Goal: Task Accomplishment & Management: Use online tool/utility

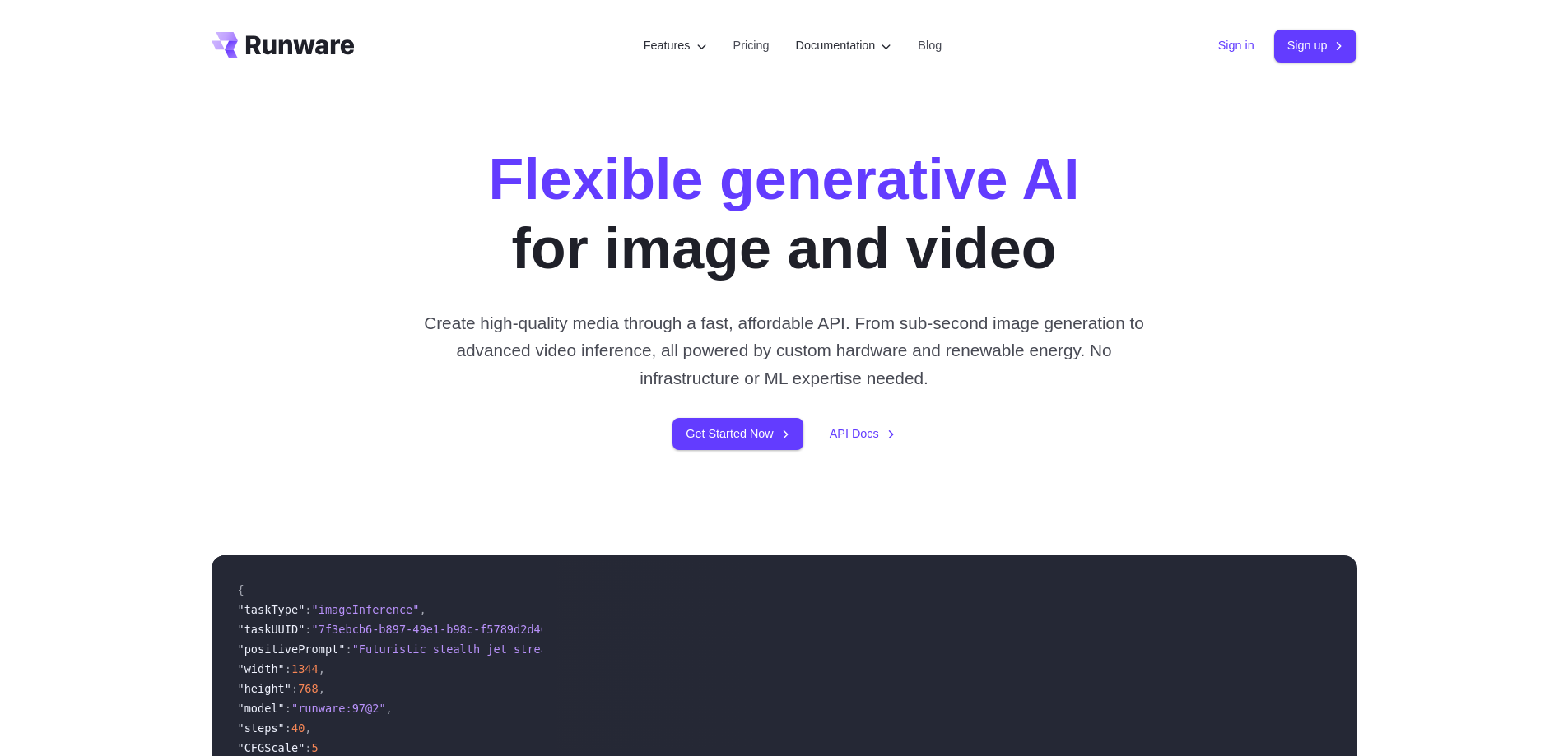
click at [1222, 38] on link "Sign in" at bounding box center [1236, 45] width 36 height 19
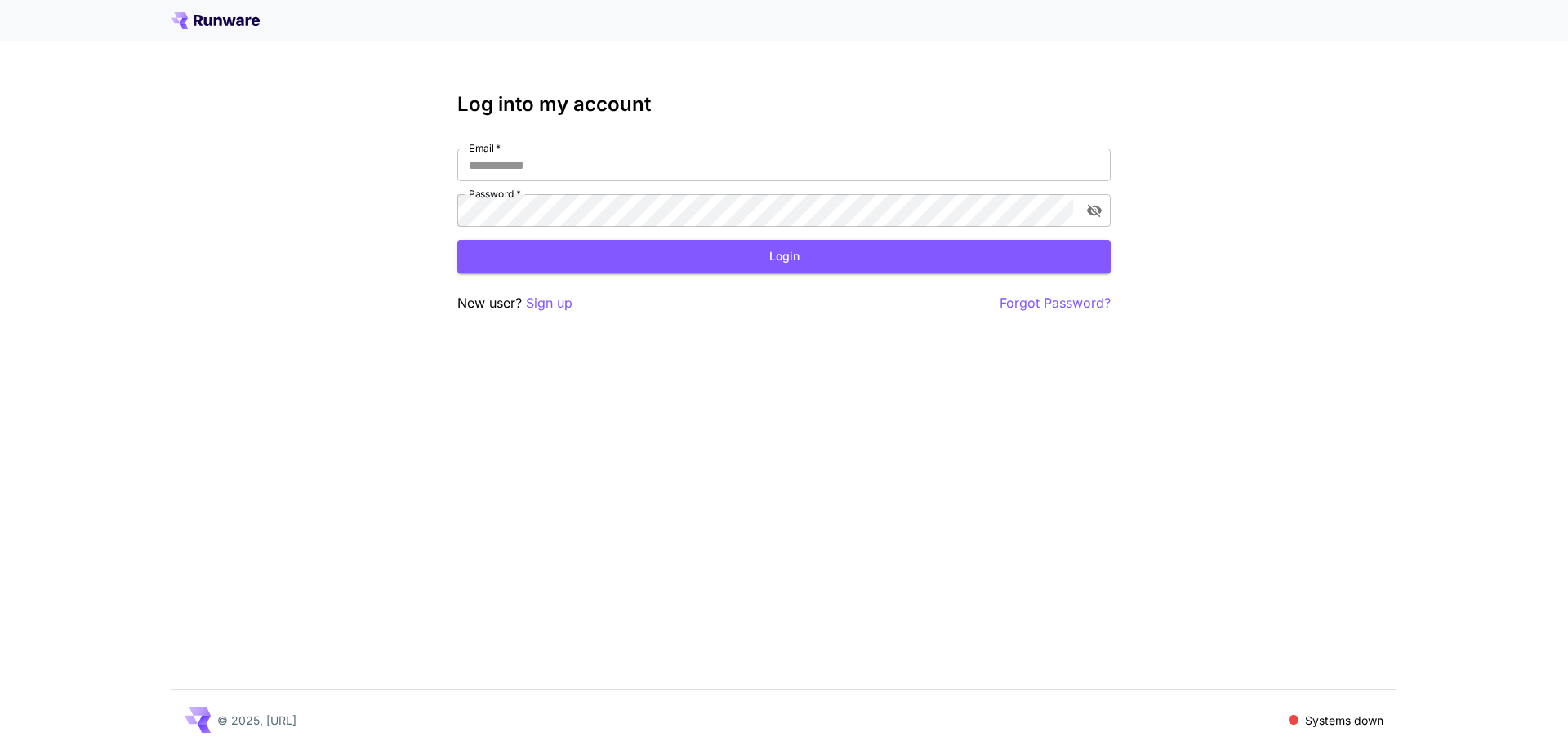
click at [543, 308] on p "Sign up" at bounding box center [549, 303] width 47 height 20
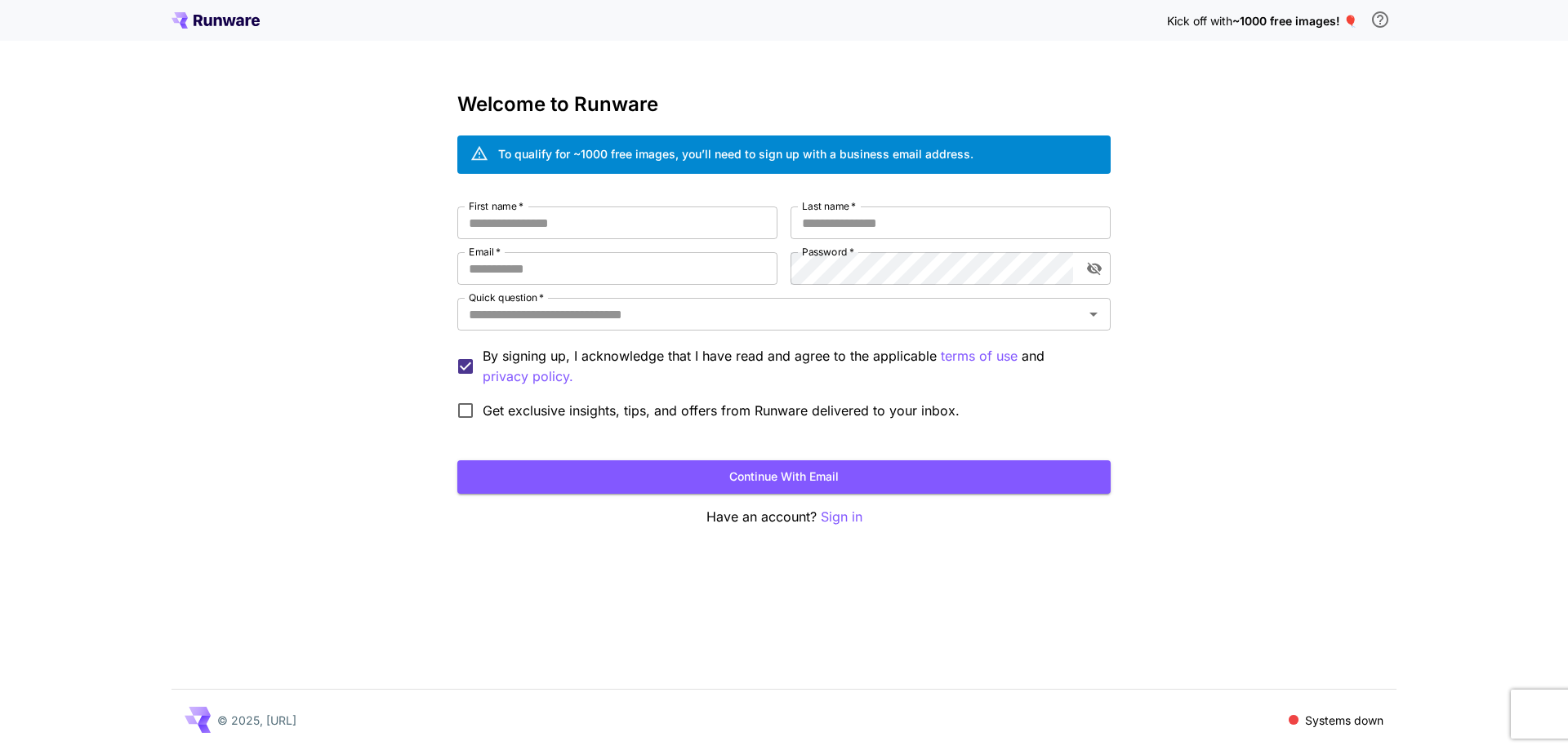
click at [389, 238] on div "Kick off with ~1000 free images! 🎈 Welcome to Runware To qualify for ~1000 free…" at bounding box center [784, 375] width 1568 height 750
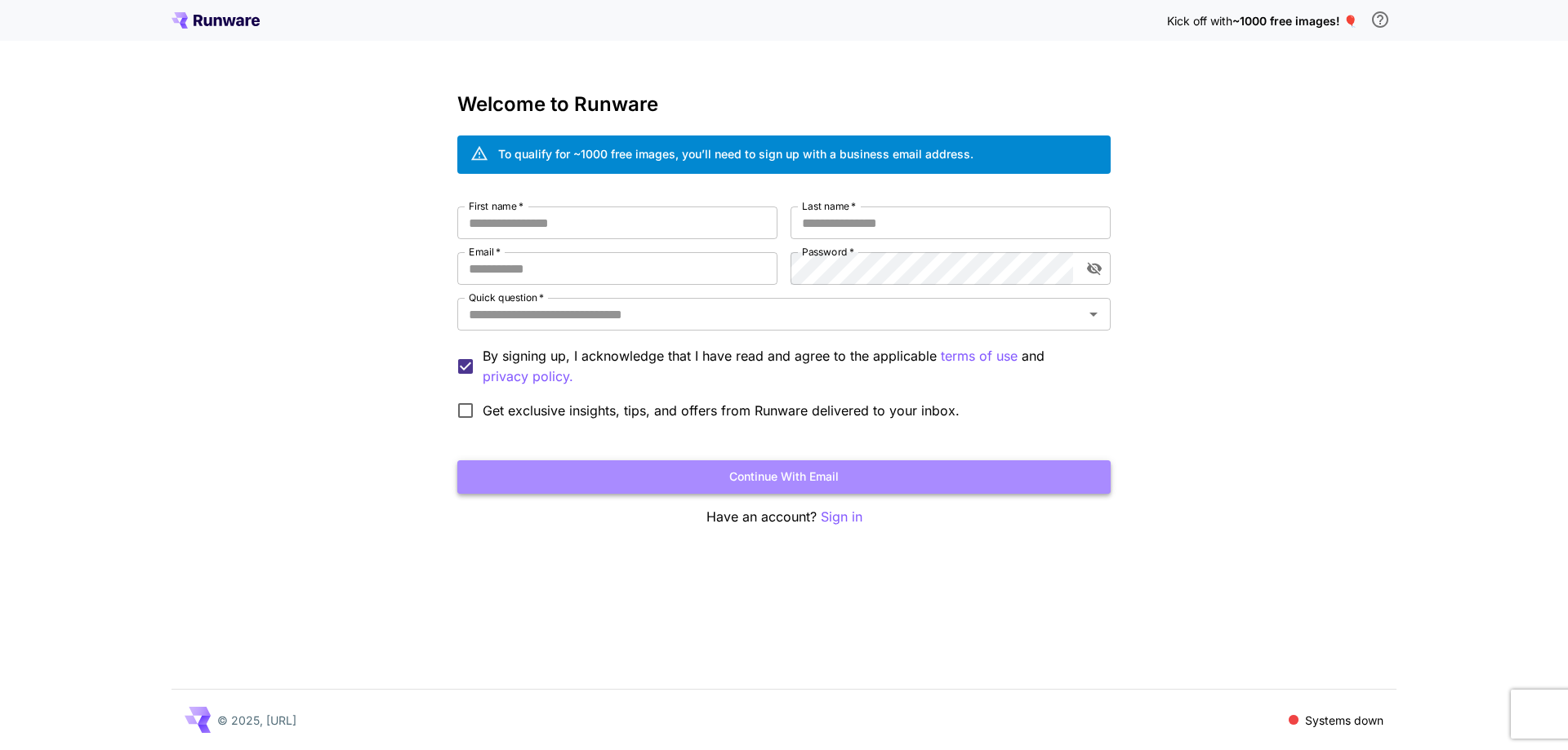
click at [857, 477] on button "Continue with email" at bounding box center [784, 477] width 653 height 34
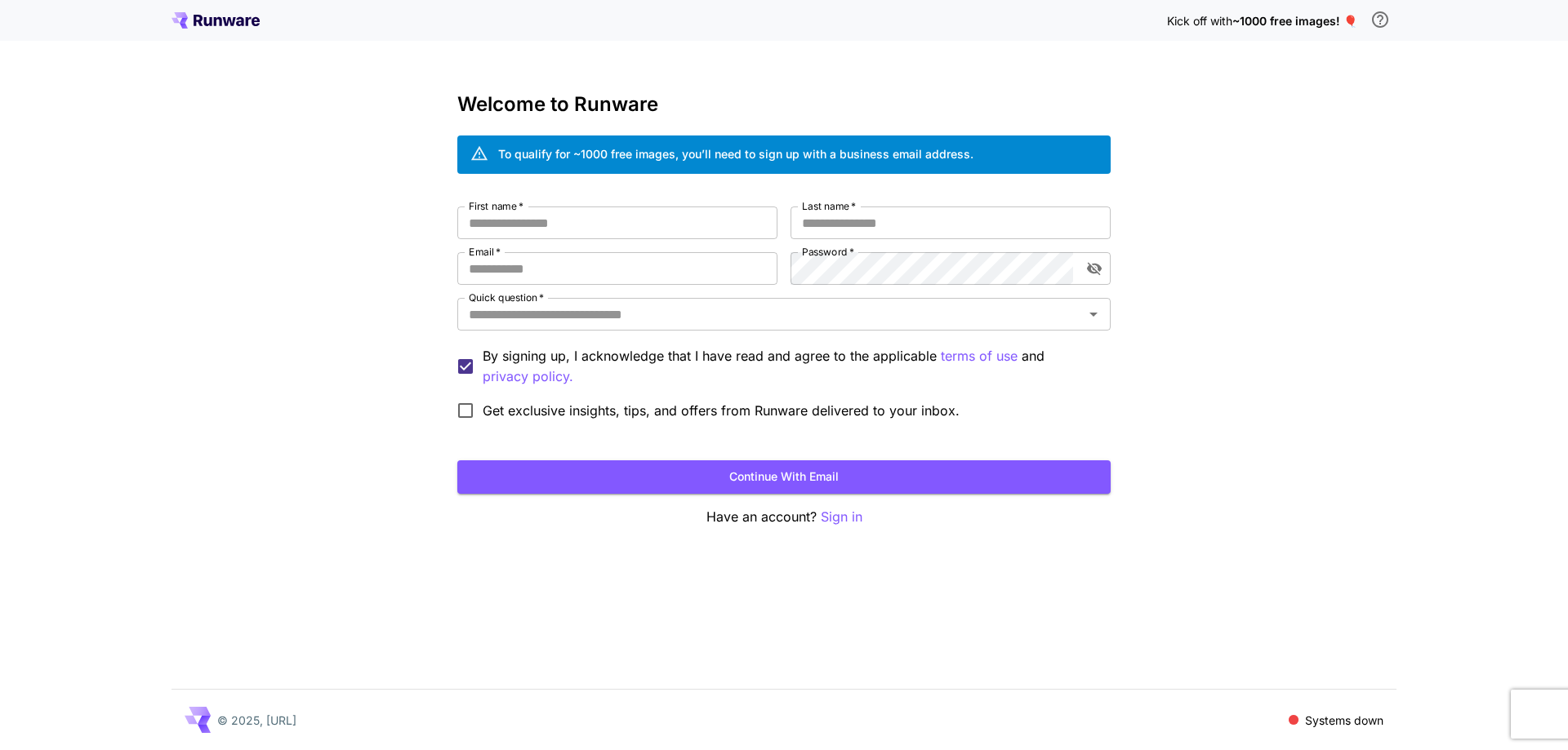
click at [343, 334] on div "Kick off with ~1000 free images! 🎈 Welcome to Runware To qualify for ~1000 free…" at bounding box center [784, 375] width 1568 height 750
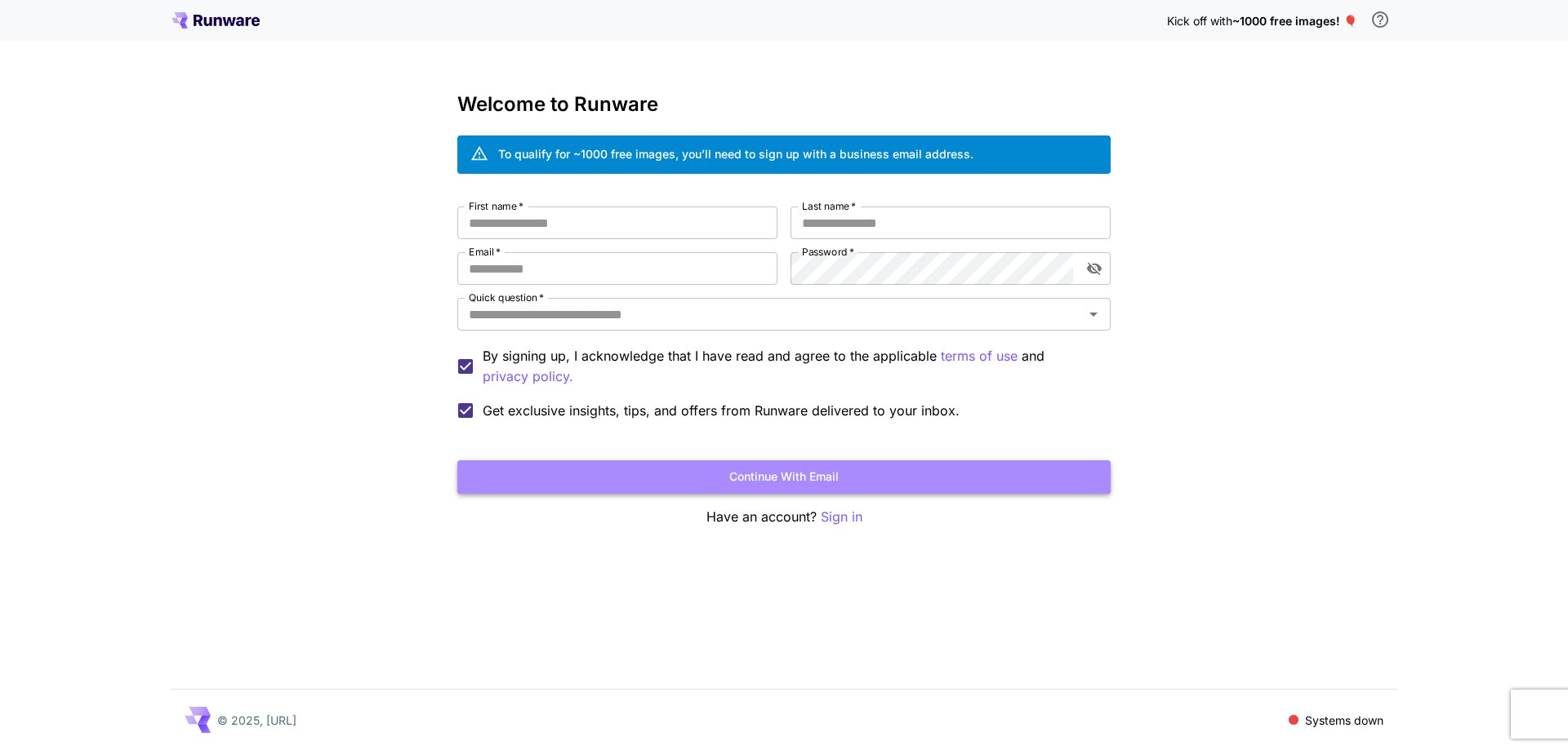
click at [560, 460] on button "Continue with email" at bounding box center [784, 477] width 653 height 34
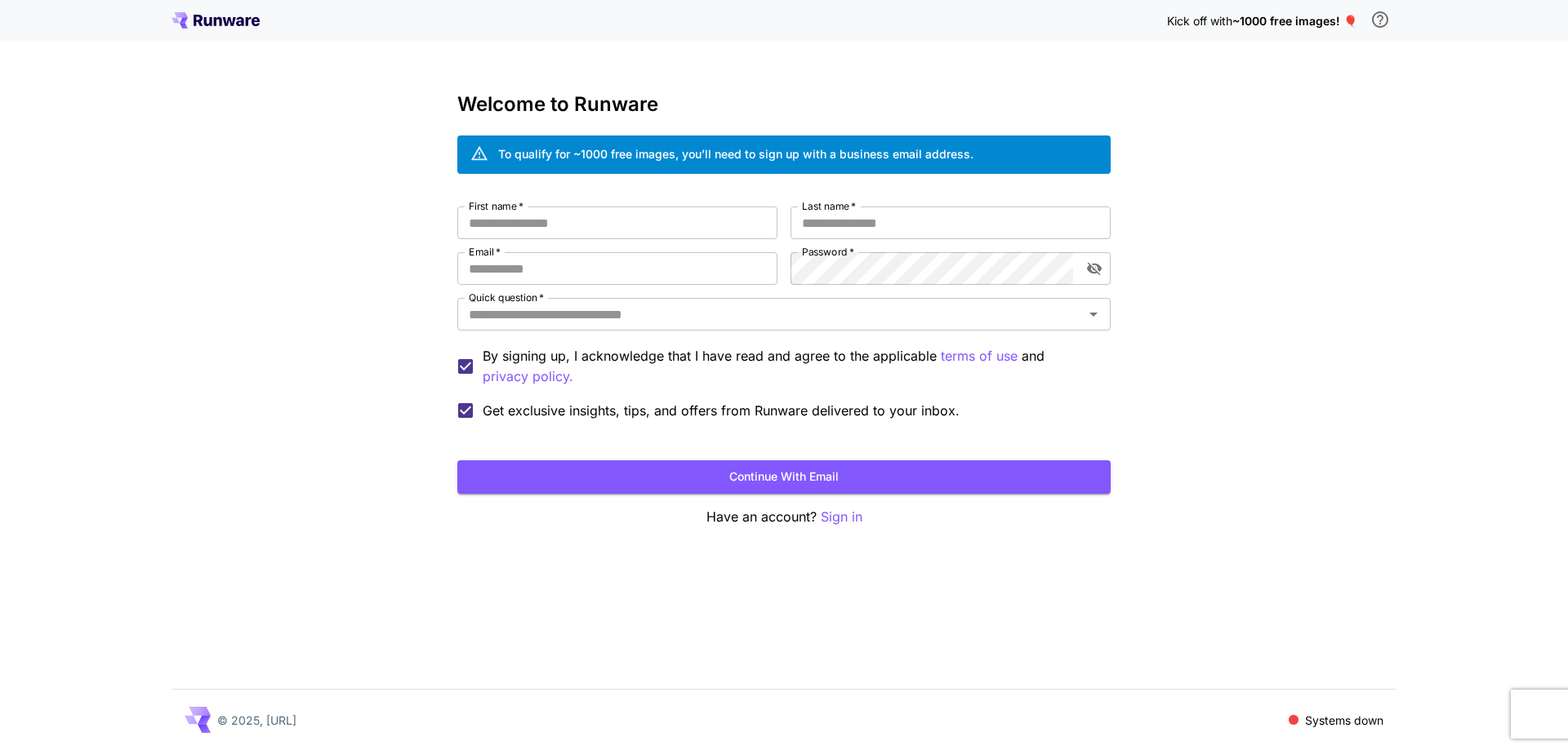
click at [307, 408] on div "Kick off with ~1000 free images! 🎈 Welcome to Runware To qualify for ~1000 free…" at bounding box center [784, 375] width 1568 height 750
click at [191, 13] on icon at bounding box center [216, 20] width 88 height 16
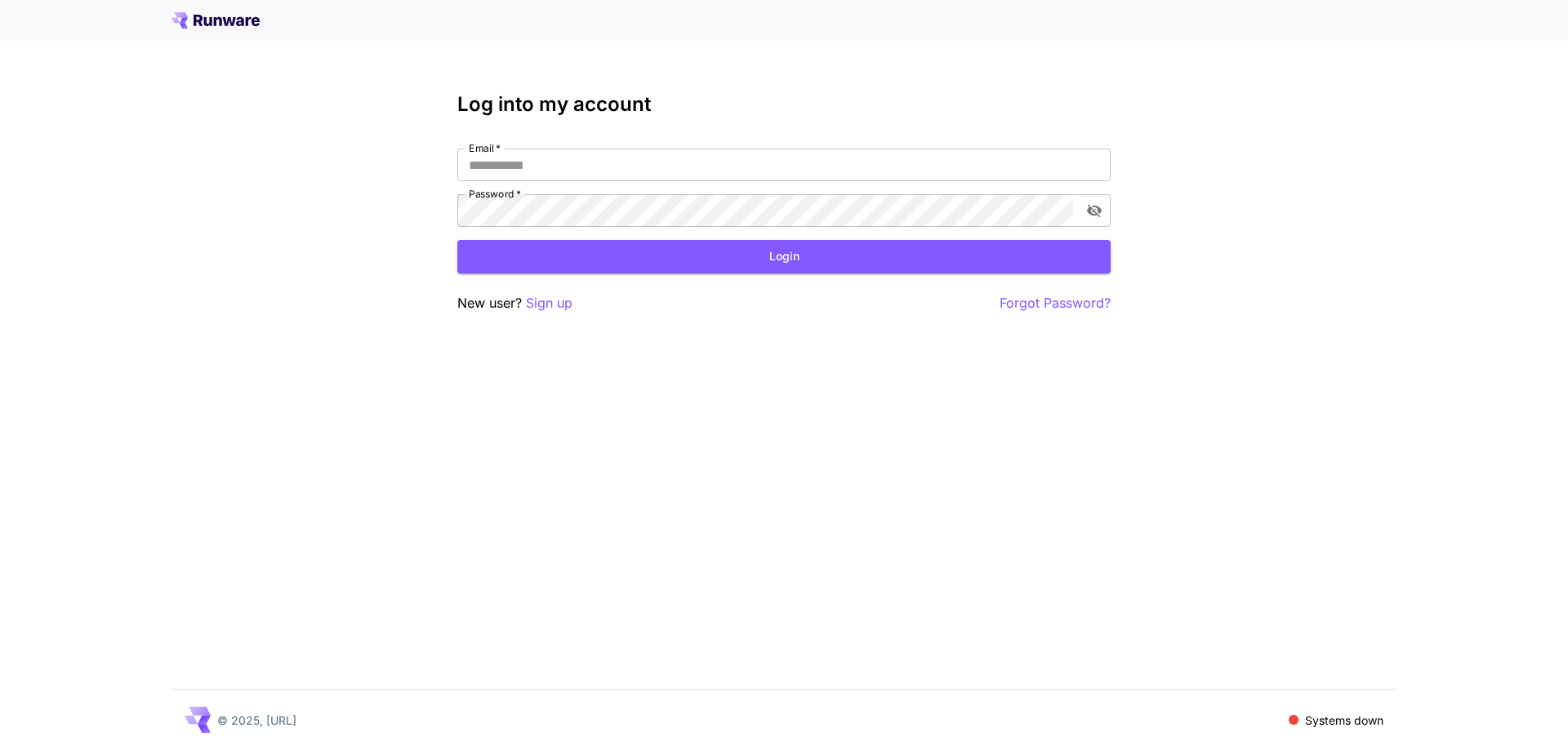
click at [204, 23] on icon at bounding box center [208, 21] width 8 height 9
click at [704, 162] on input "Email   *" at bounding box center [784, 165] width 653 height 33
click at [556, 300] on p "Sign up" at bounding box center [549, 303] width 47 height 20
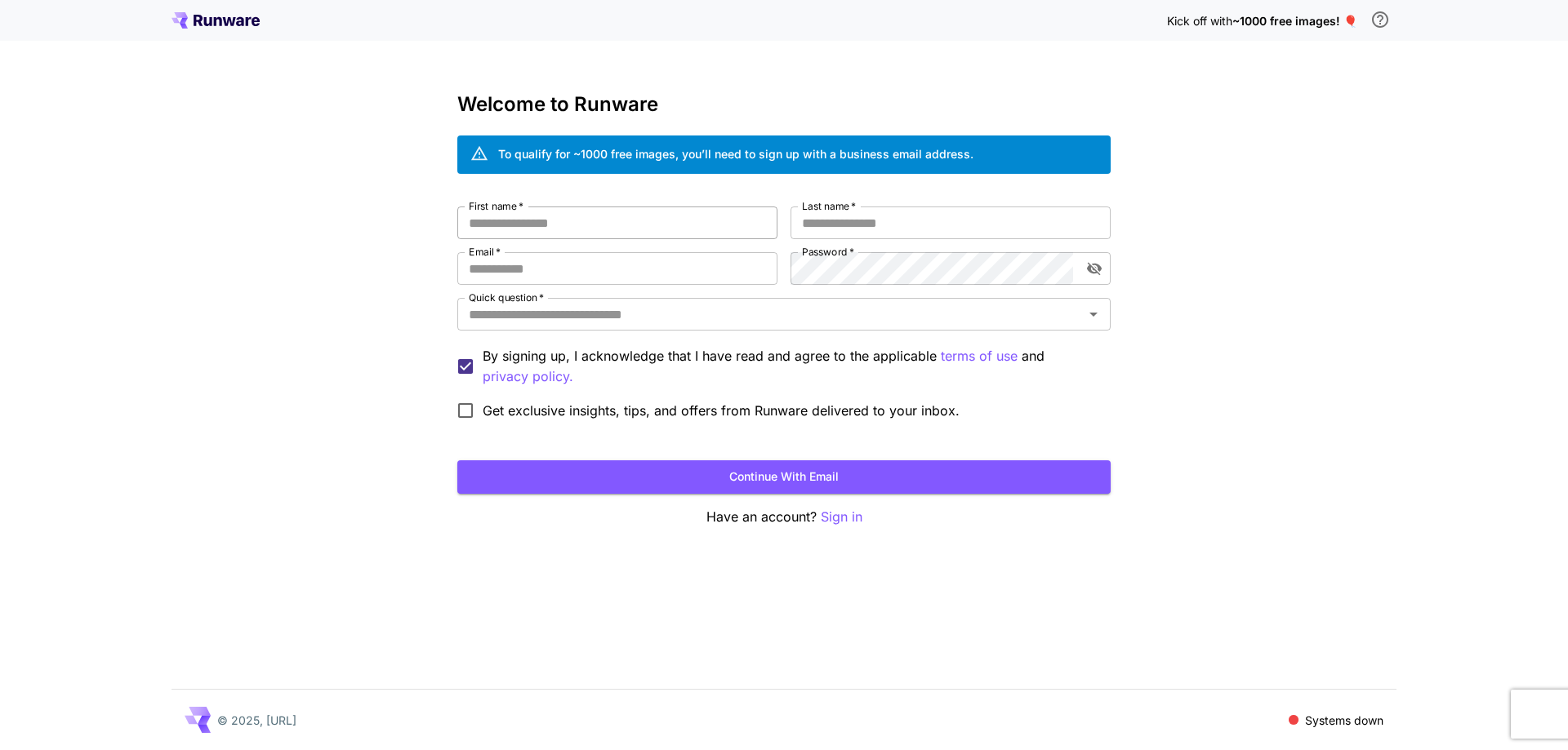
click at [647, 209] on input "First name   *" at bounding box center [617, 222] width 320 height 33
type input "*"
type input "*****"
type input "****"
click at [1098, 314] on icon "Open" at bounding box center [1093, 314] width 20 height 20
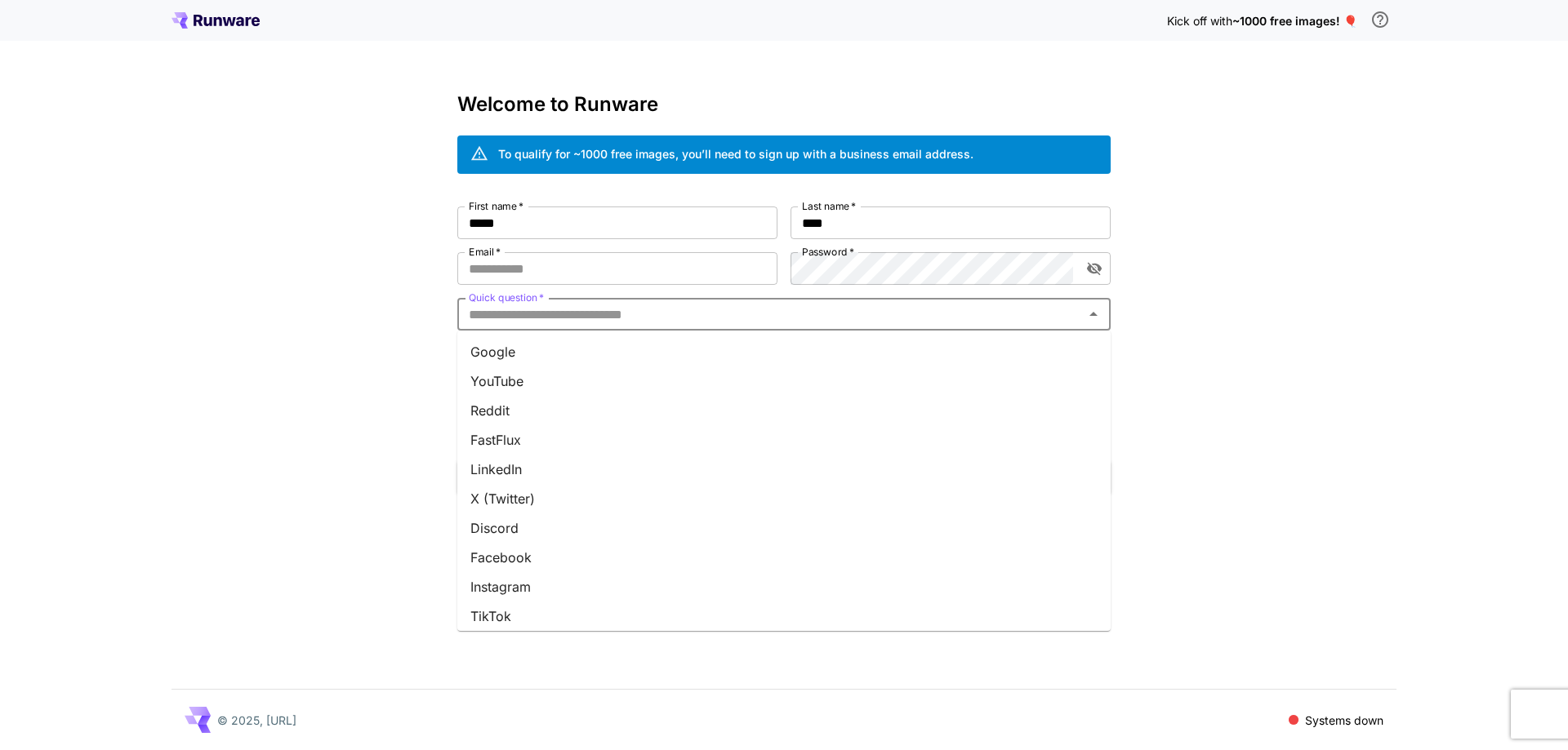
click at [493, 380] on li "YouTube" at bounding box center [784, 381] width 653 height 29
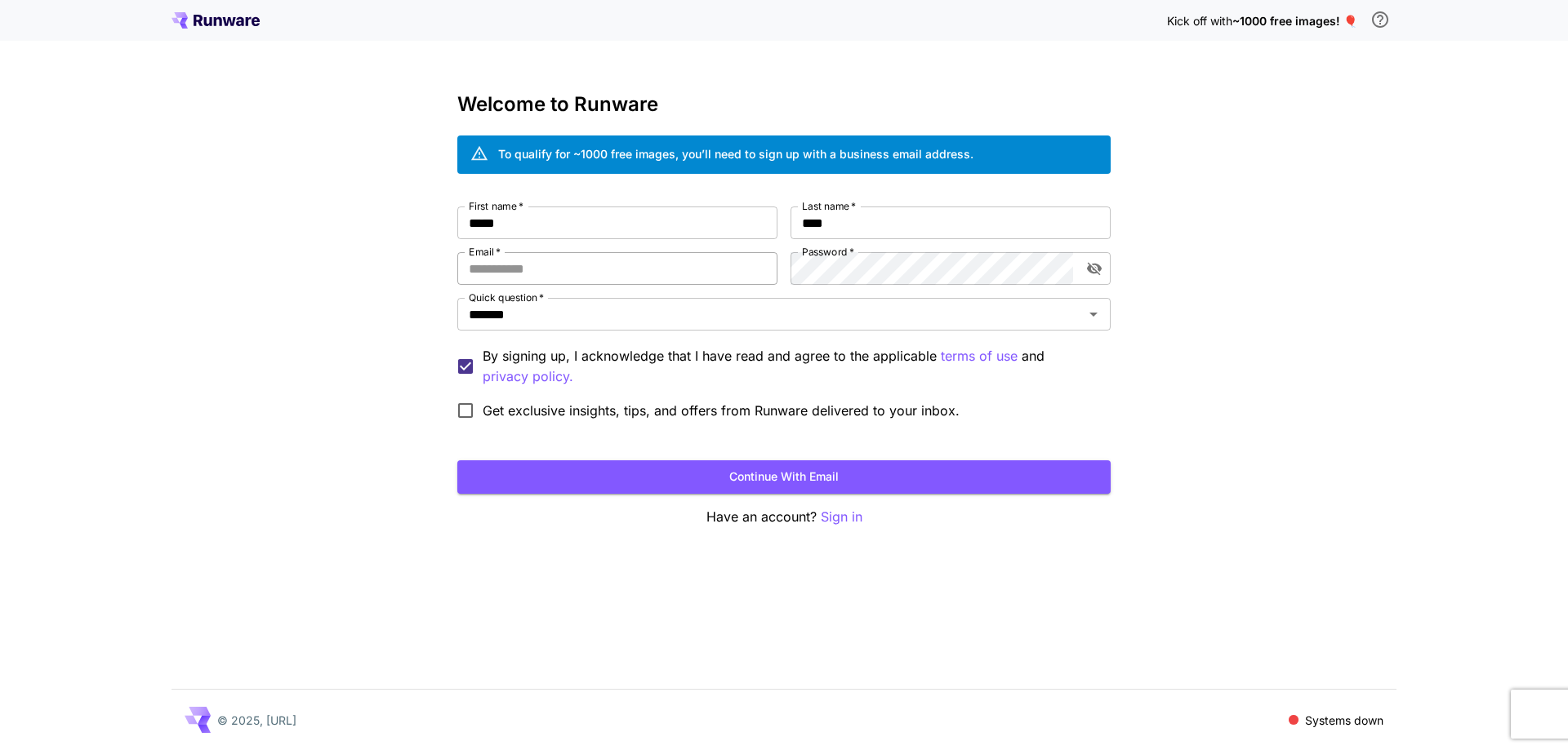
click at [524, 272] on input "Email   *" at bounding box center [617, 268] width 320 height 33
paste input "**********"
type input "**********"
click at [709, 481] on button "Continue with email" at bounding box center [784, 477] width 653 height 34
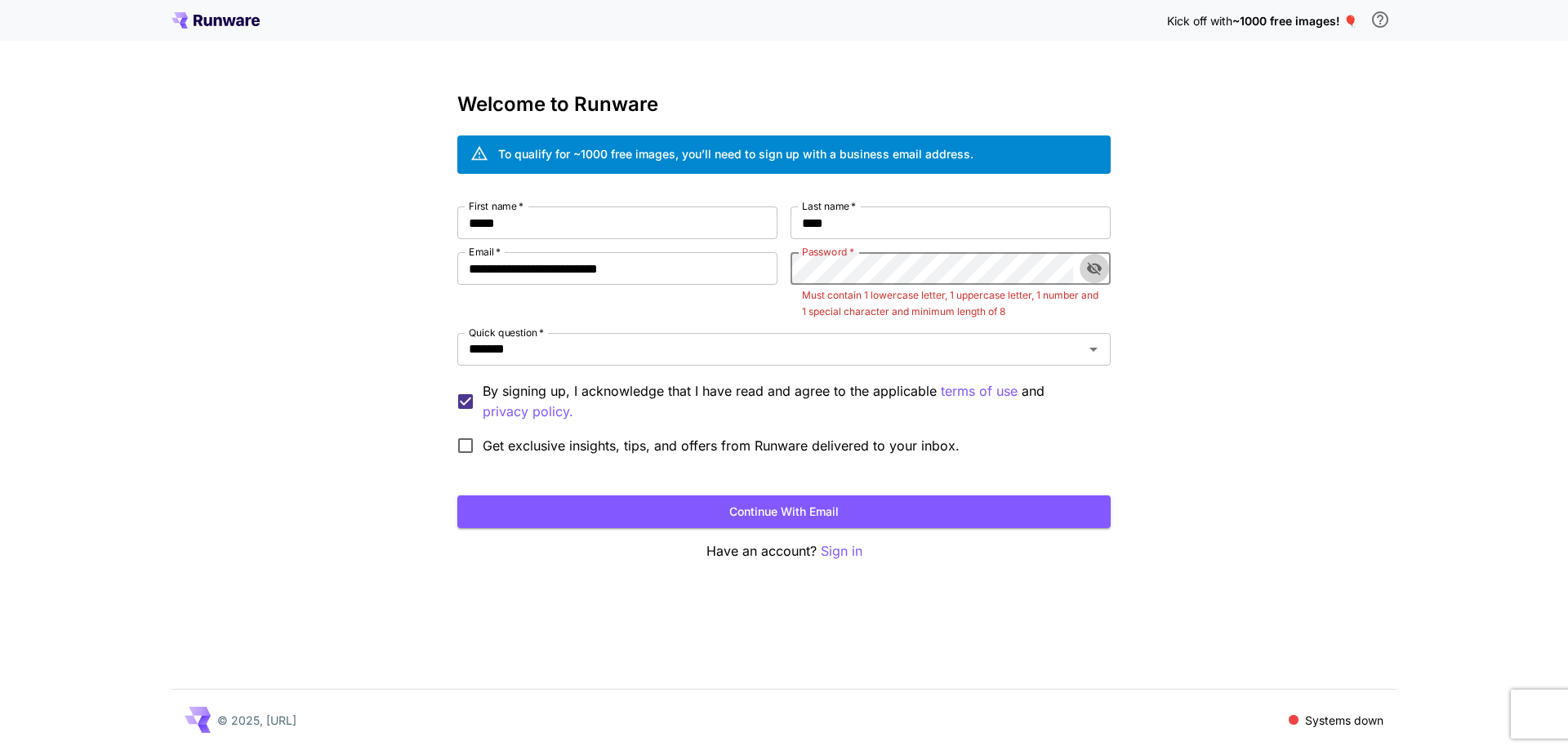
click at [1096, 264] on icon "toggle password visibility" at bounding box center [1094, 269] width 15 height 13
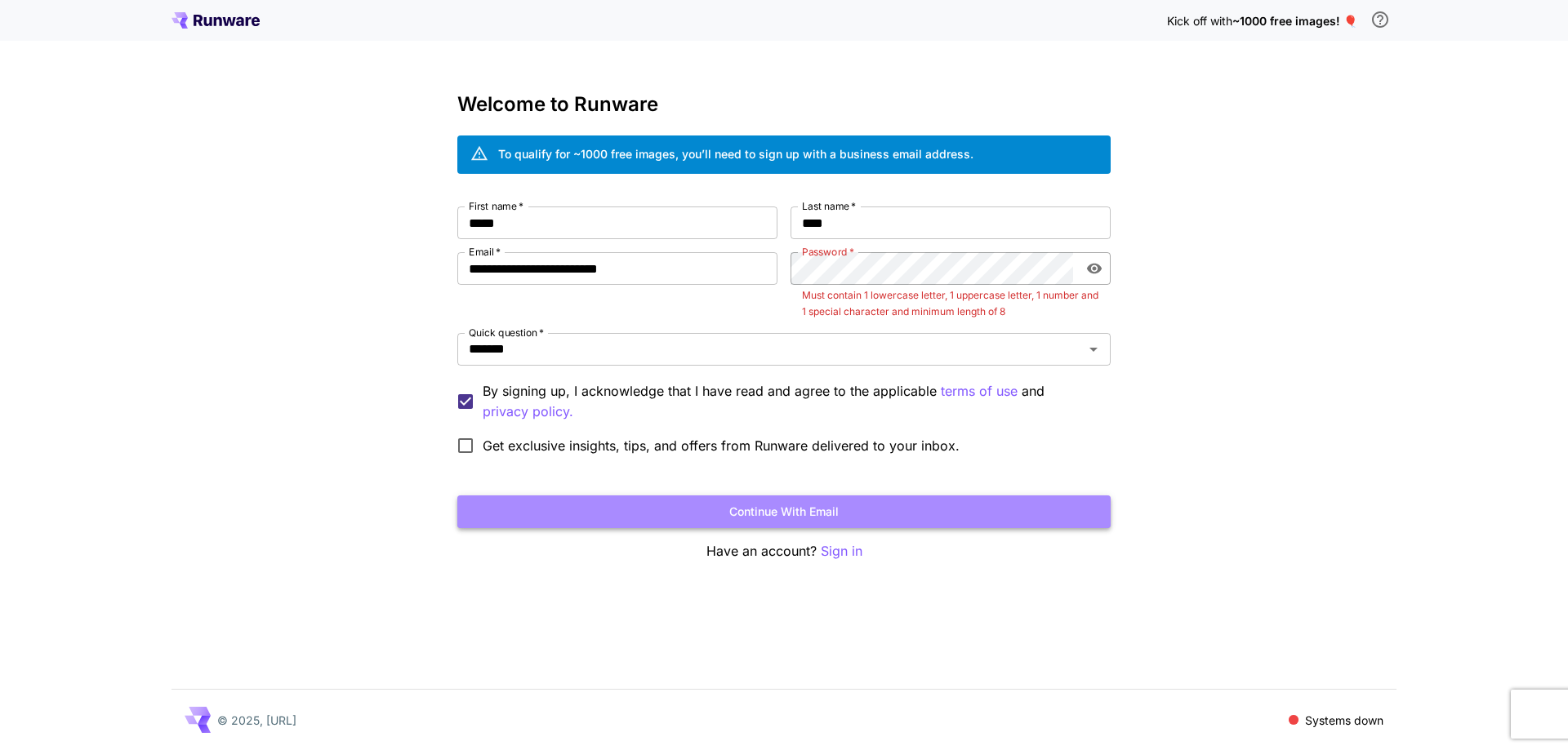
click at [943, 518] on button "Continue with email" at bounding box center [784, 512] width 653 height 34
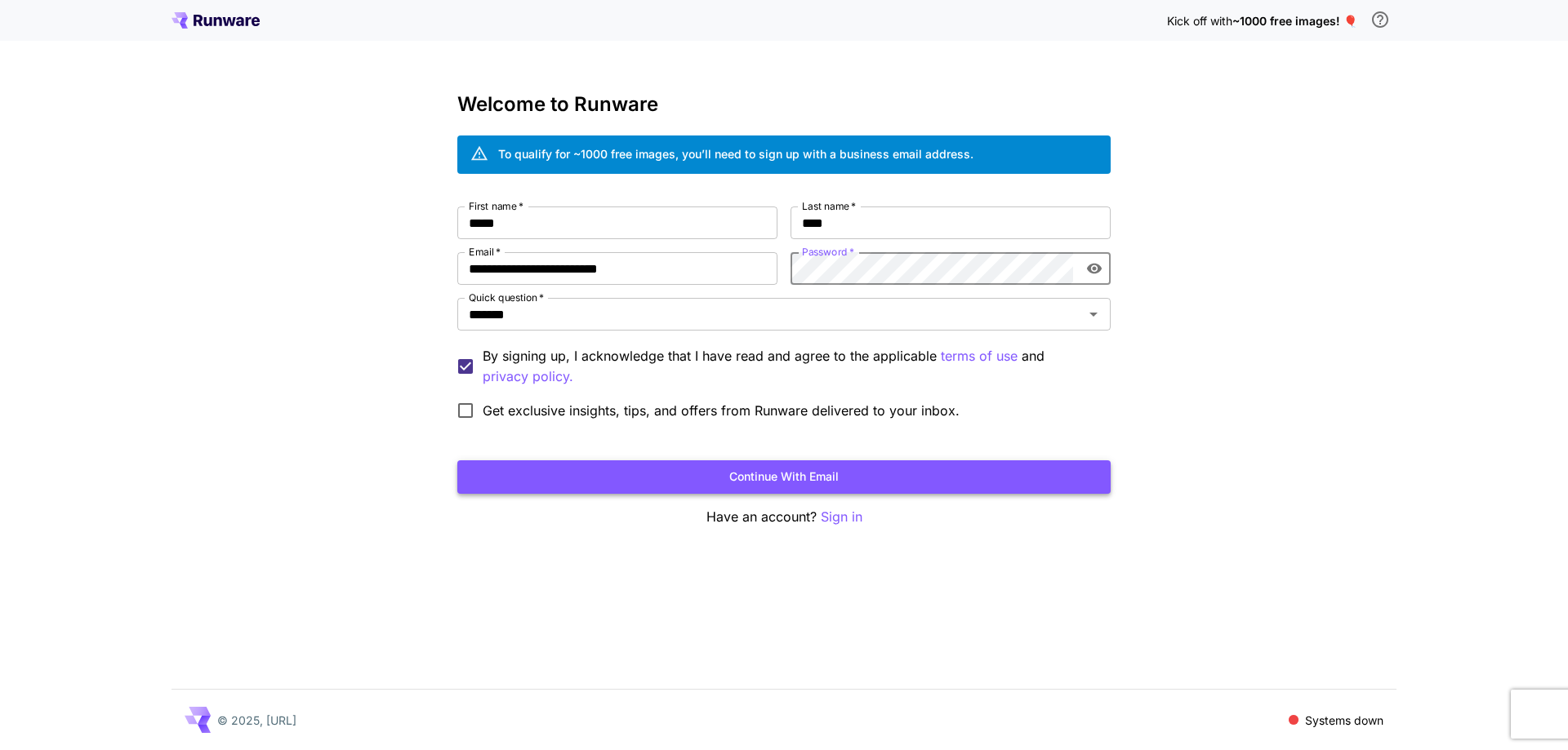
click at [957, 478] on button "Continue with email" at bounding box center [784, 477] width 653 height 34
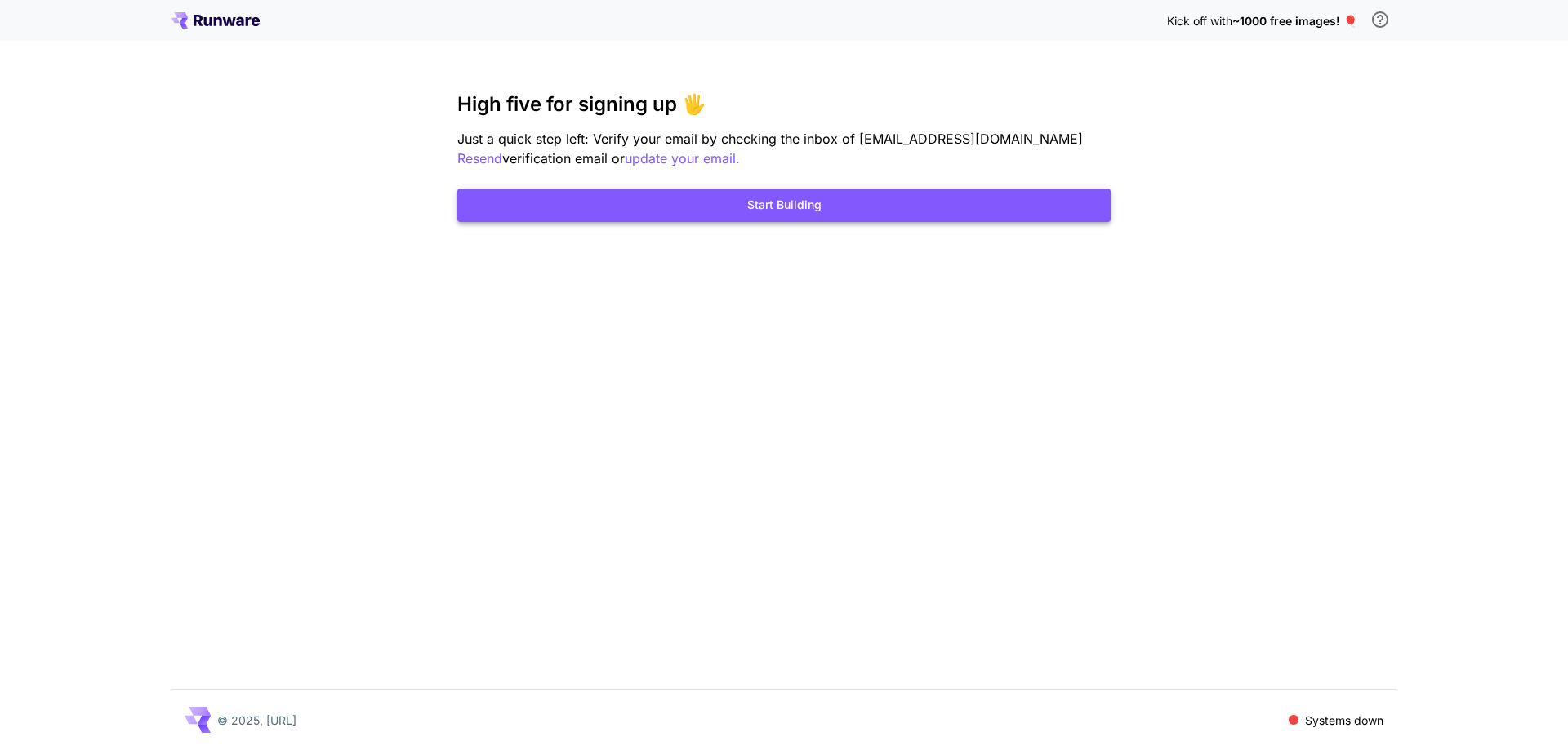
click at [876, 206] on button "Start Building" at bounding box center [784, 204] width 653 height 34
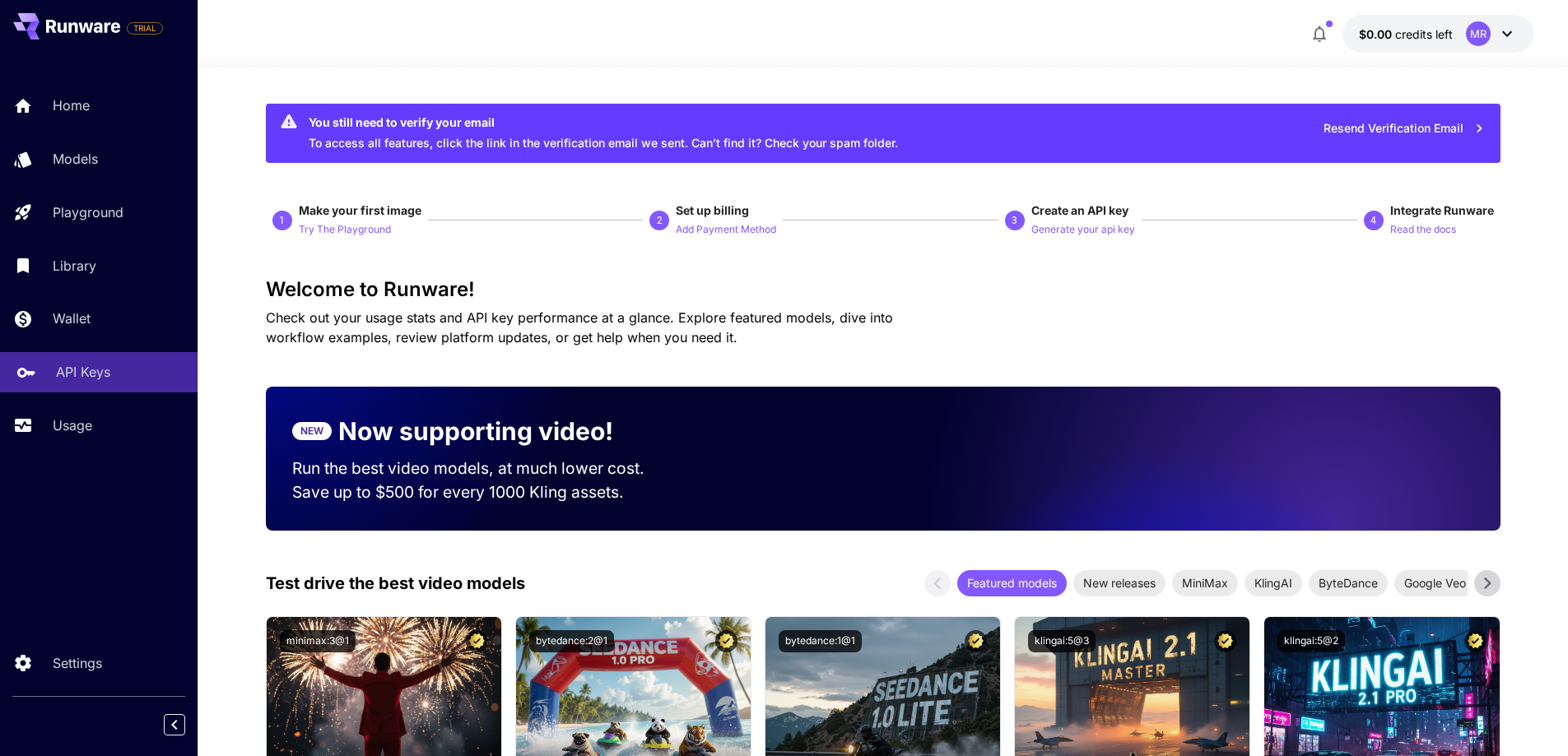
click at [65, 377] on p "API Keys" at bounding box center [83, 372] width 54 height 20
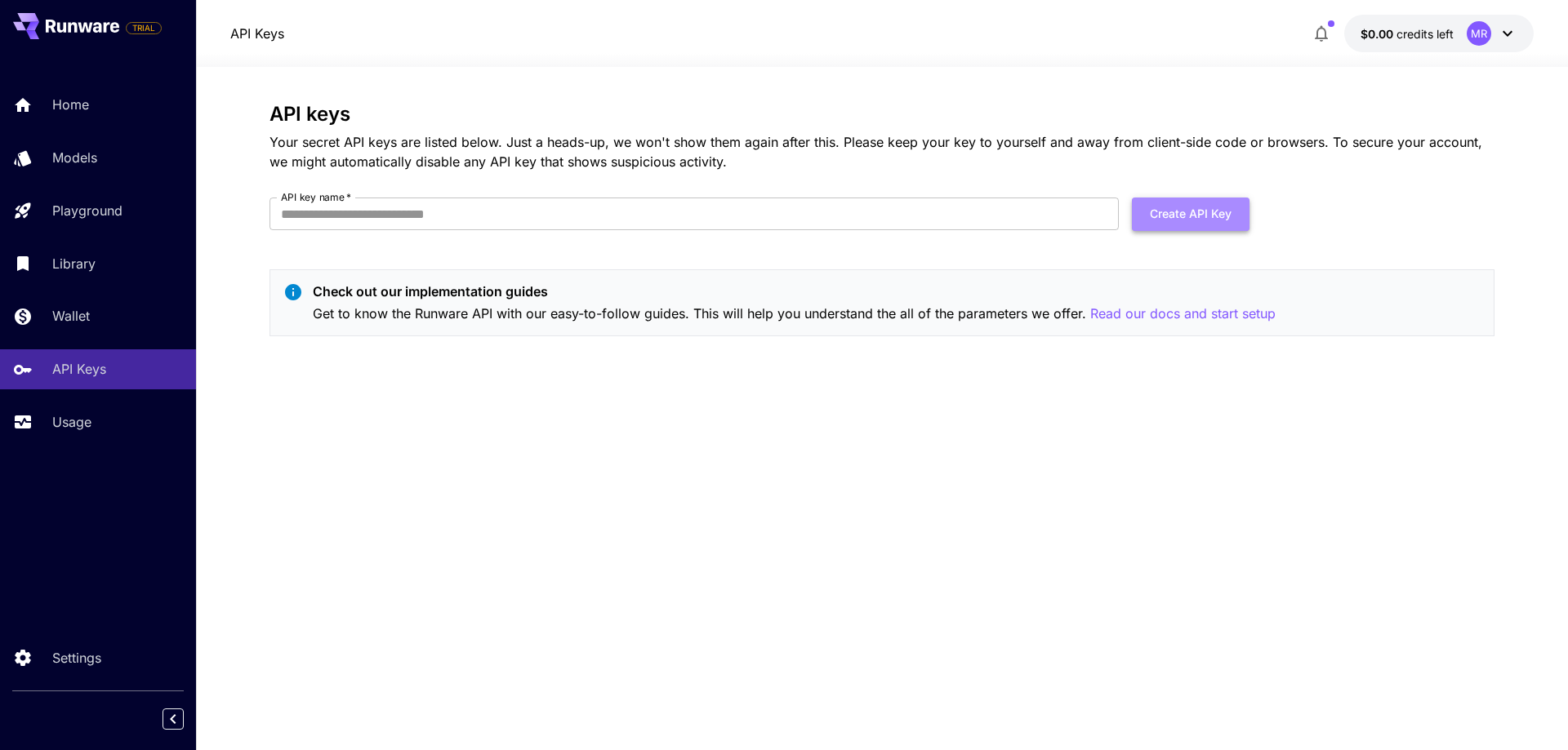
click at [1196, 217] on button "Create API Key" at bounding box center [1191, 213] width 118 height 34
click at [713, 423] on div "API keys Your secret API keys are listed below. Just a heads-up, we won't show …" at bounding box center [881, 408] width 1225 height 611
click at [403, 393] on div "API keys Your secret API keys are listed below. Just a heads-up, we won't show …" at bounding box center [881, 408] width 1225 height 611
drag, startPoint x: 407, startPoint y: 214, endPoint x: 706, endPoint y: 306, distance: 312.8
click at [408, 213] on input "API key name   *" at bounding box center [694, 213] width 849 height 33
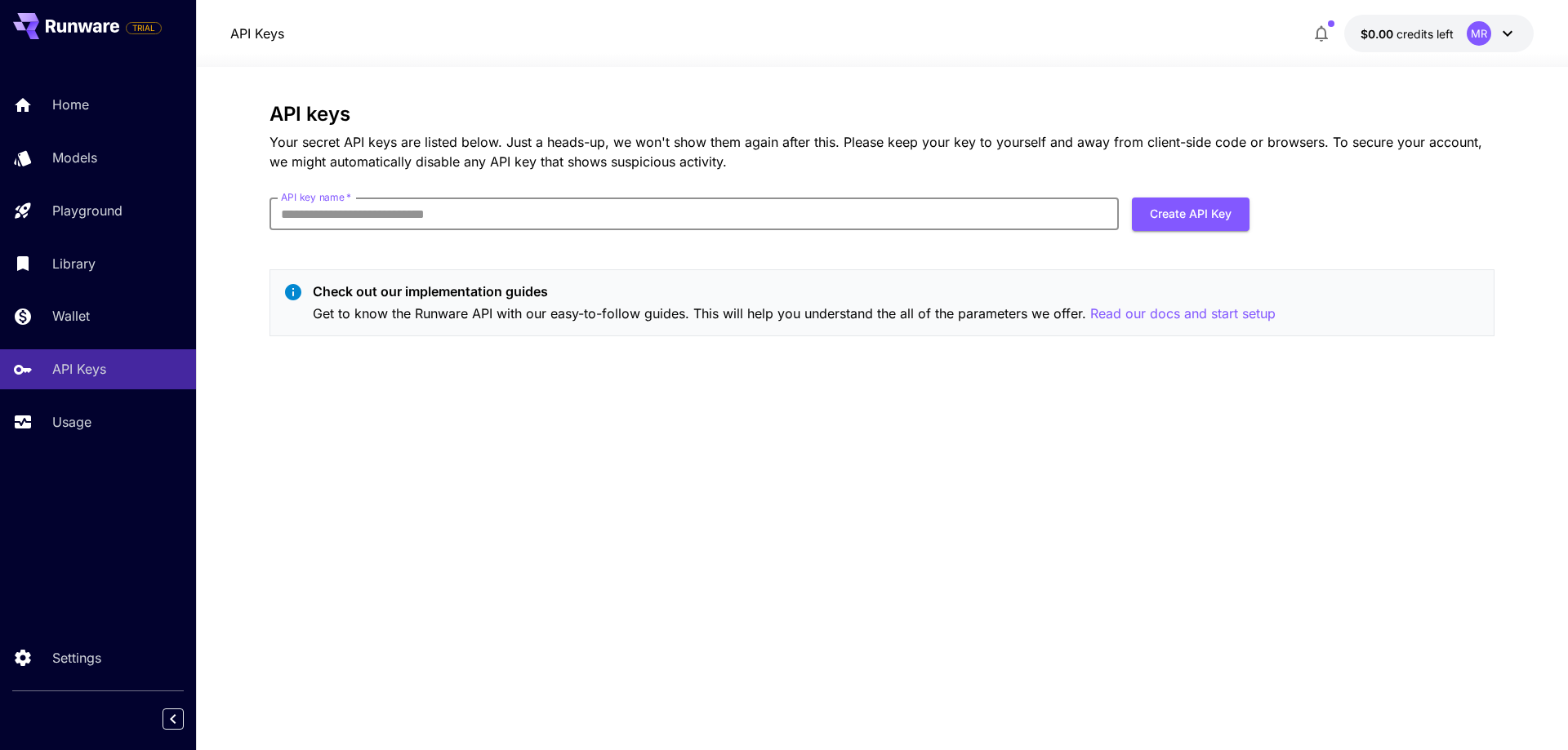
type input "*********"
click at [543, 489] on div "API keys Your secret API keys are listed below. Just a heads-up, we won't show …" at bounding box center [881, 408] width 1225 height 611
click at [1213, 212] on button "Create API Key" at bounding box center [1191, 213] width 118 height 34
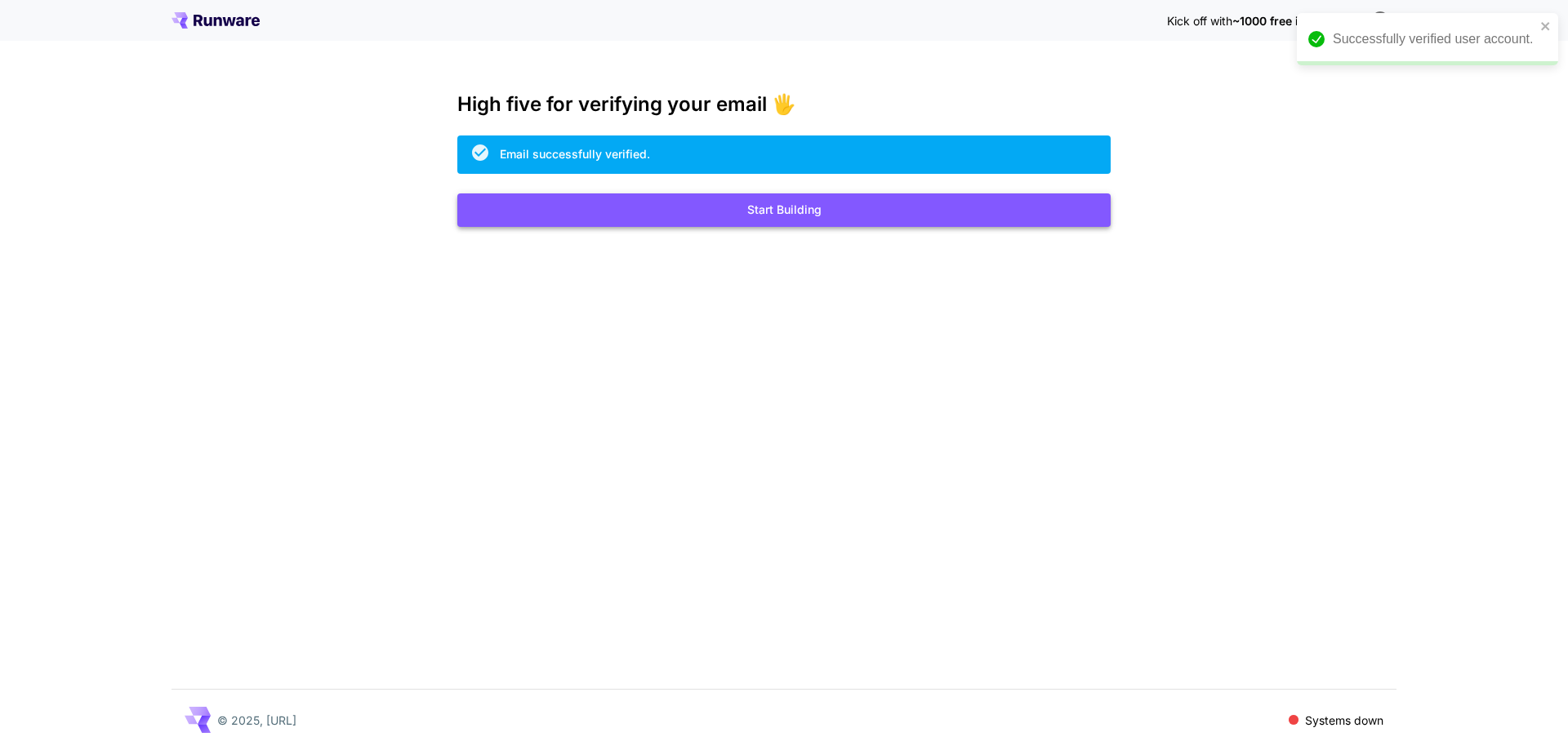
click at [717, 195] on button "Start Building" at bounding box center [784, 209] width 653 height 34
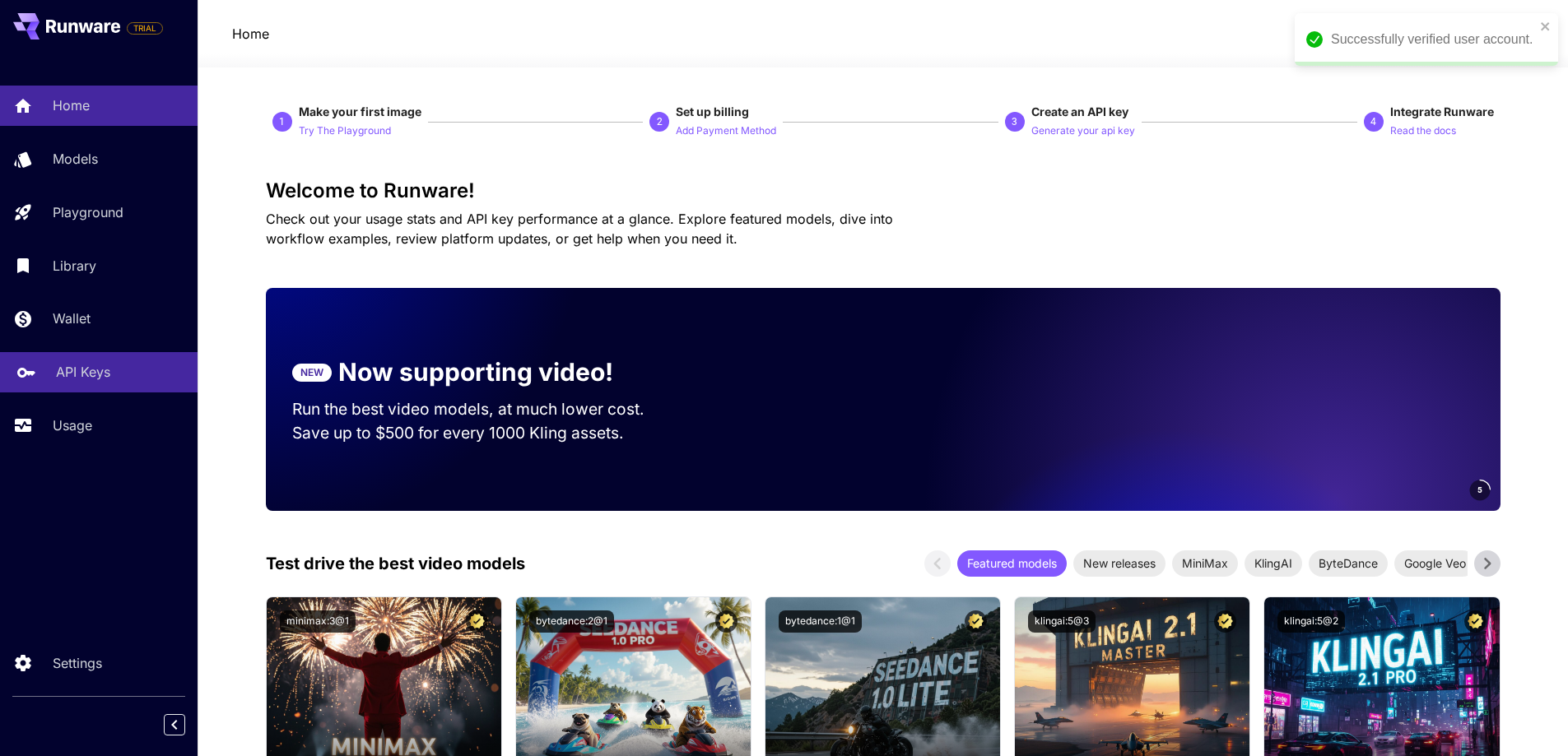
click at [82, 374] on p "API Keys" at bounding box center [83, 372] width 54 height 20
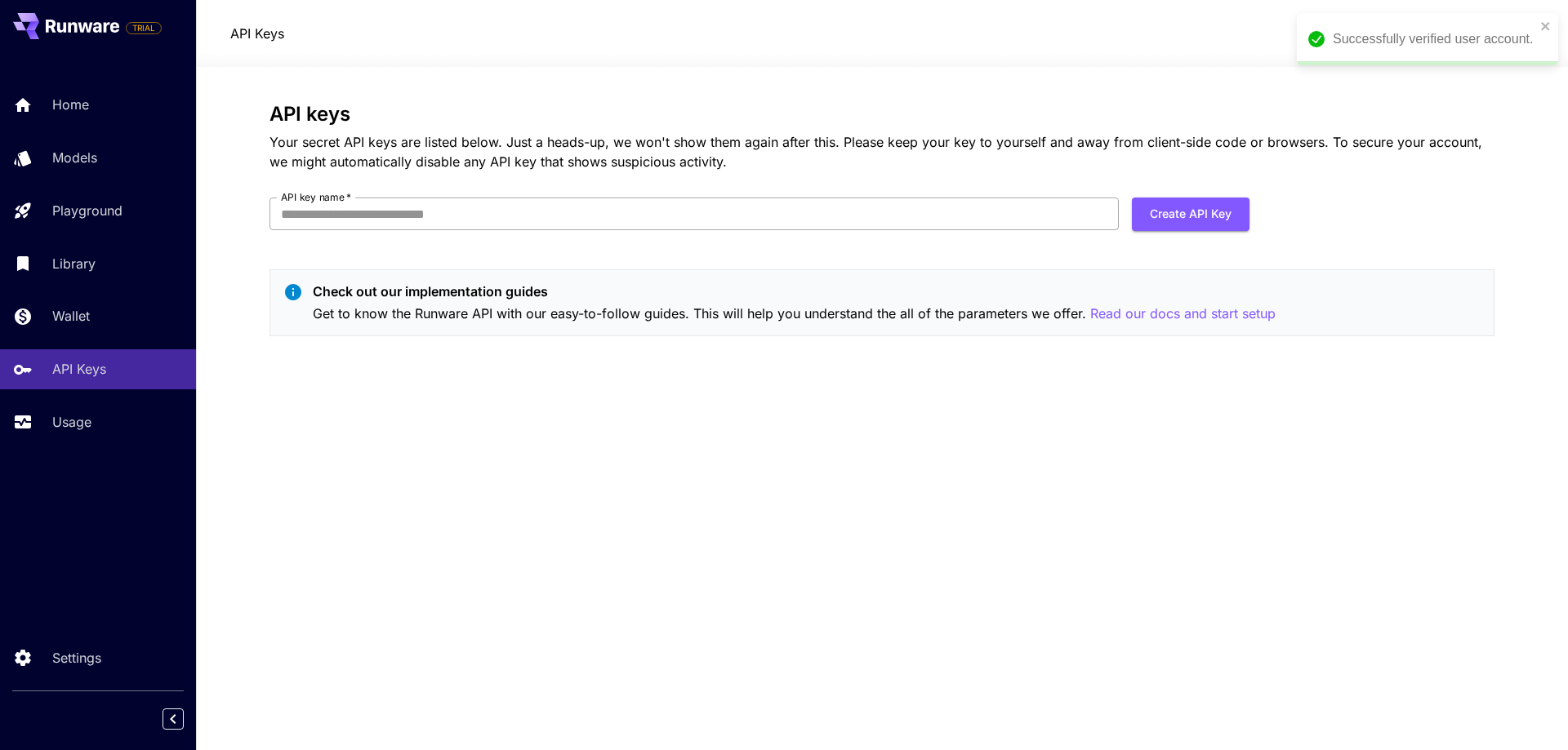
click at [409, 211] on input "API key name   *" at bounding box center [694, 213] width 849 height 33
type input "*********"
click at [1180, 213] on button "Create API Key" at bounding box center [1191, 213] width 118 height 34
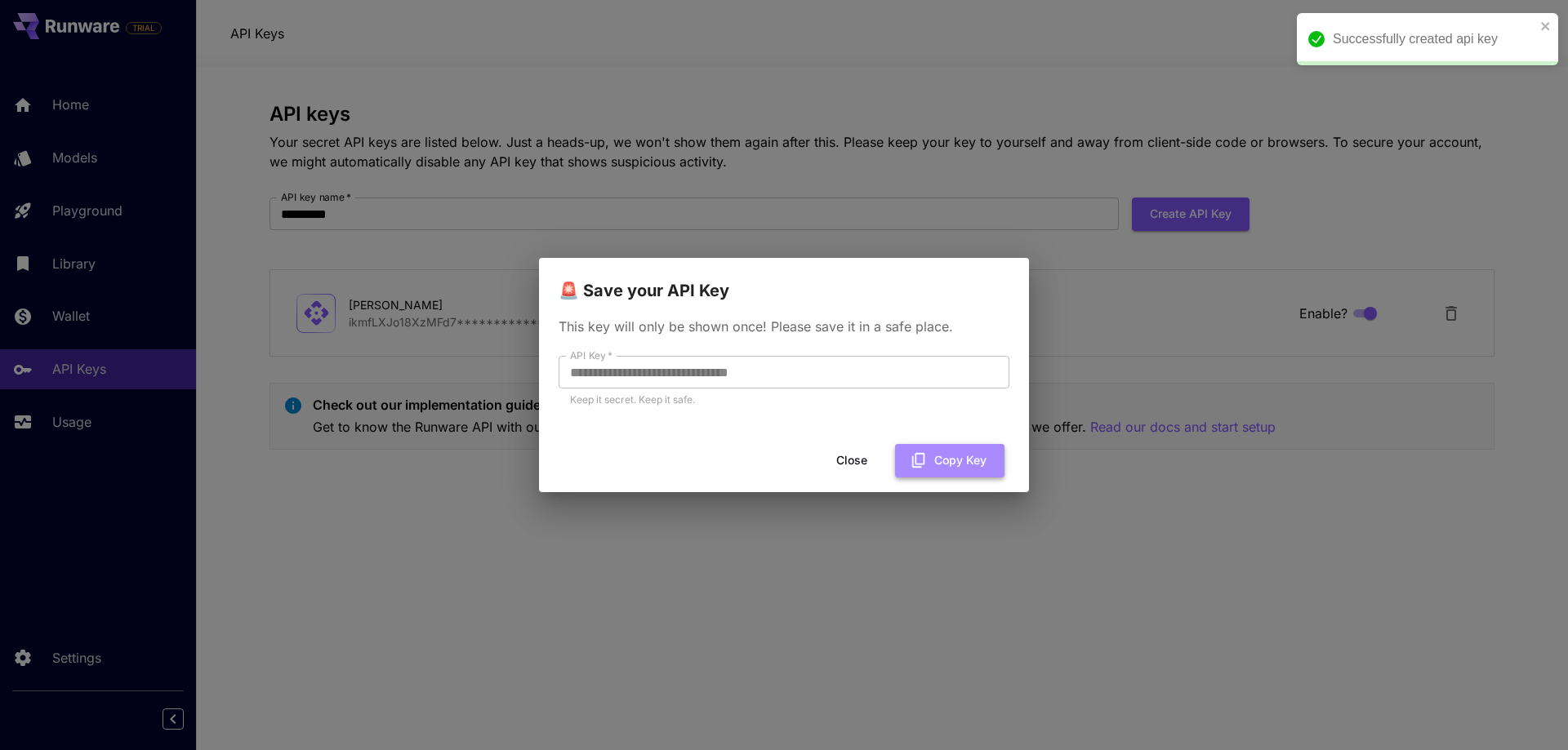
click at [962, 462] on button "Copy Key" at bounding box center [950, 460] width 110 height 34
click at [852, 458] on button "Close" at bounding box center [852, 460] width 74 height 34
